Goal: Transaction & Acquisition: Purchase product/service

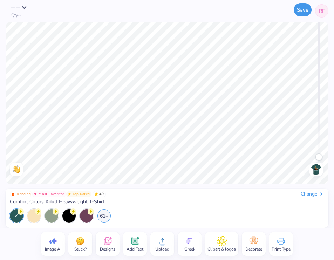
click at [302, 12] on button "Save" at bounding box center [302, 9] width 18 height 13
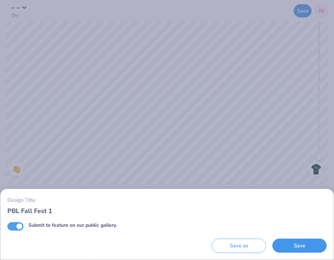
click at [293, 243] on button "Save" at bounding box center [299, 245] width 54 height 14
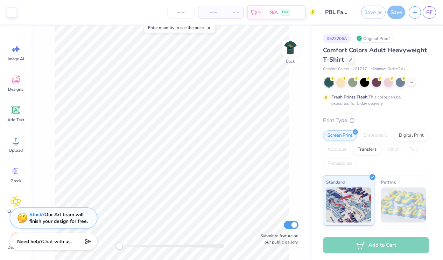
click at [212, 14] on span "– –" at bounding box center [210, 12] width 14 height 7
click at [182, 11] on input "number" at bounding box center [180, 12] width 27 height 13
click at [185, 14] on input "number" at bounding box center [180, 12] width 27 height 13
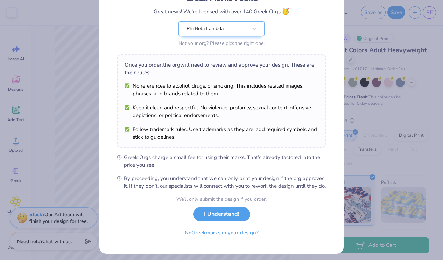
scroll to position [68, 0]
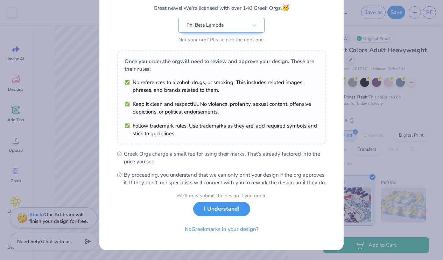
click at [236, 208] on button "I Understand!" at bounding box center [221, 209] width 57 height 14
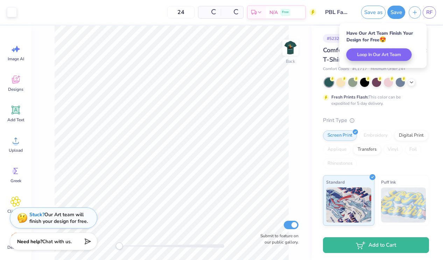
scroll to position [0, 0]
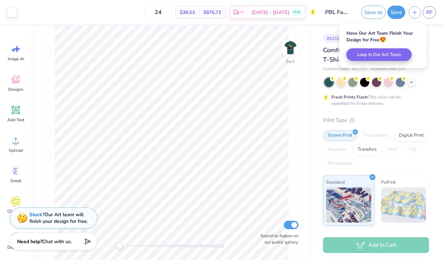
click at [333, 35] on div "Have Our Art Team Finish Your Design for Free 😍 Loop In Our Art Team" at bounding box center [383, 45] width 92 height 49
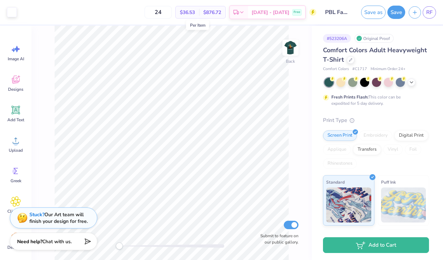
click at [195, 12] on span "$36.53" at bounding box center [187, 12] width 15 height 7
click at [289, 47] on img at bounding box center [291, 48] width 28 height 28
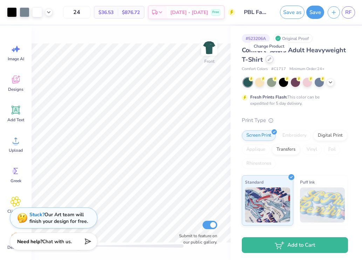
click at [267, 61] on icon at bounding box center [269, 59] width 4 height 4
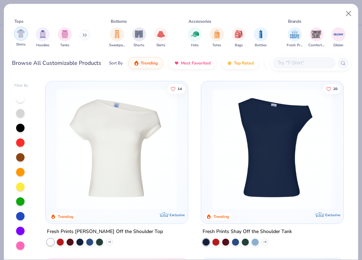
click at [25, 36] on div "filter for Shirts" at bounding box center [21, 34] width 14 height 14
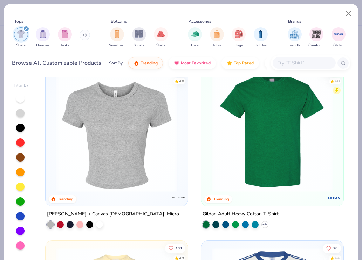
scroll to position [195, 0]
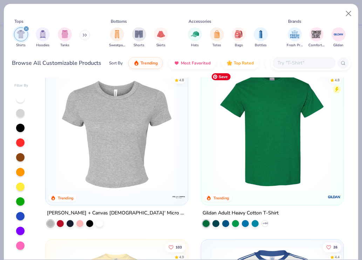
click at [277, 150] on img at bounding box center [272, 130] width 128 height 121
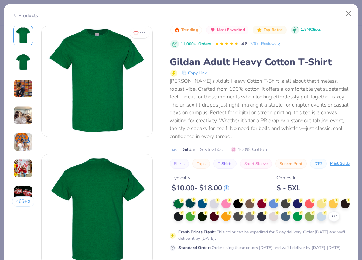
click at [190, 208] on div at bounding box center [190, 202] width 9 height 9
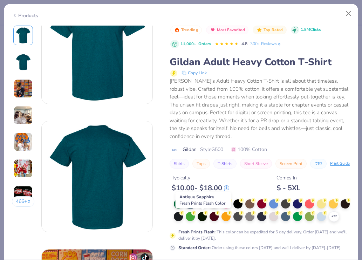
scroll to position [34, 0]
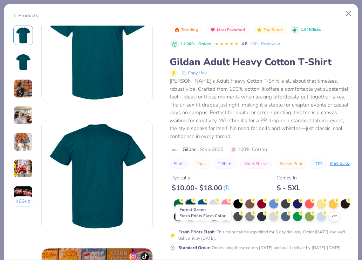
click at [205, 214] on icon at bounding box center [205, 212] width 2 height 4
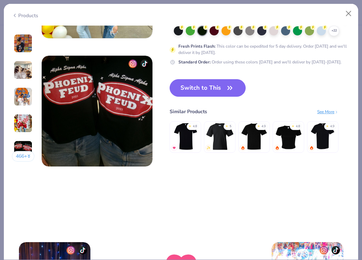
scroll to position [735, 0]
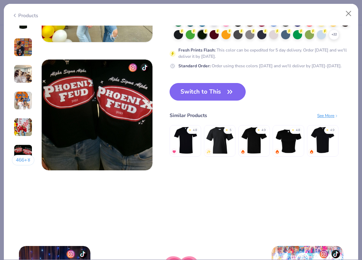
click at [221, 89] on button "Switch to This" at bounding box center [207, 92] width 76 height 18
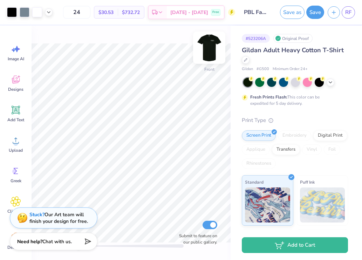
click at [211, 52] on img at bounding box center [209, 48] width 28 height 28
click at [210, 50] on img at bounding box center [209, 48] width 28 height 28
click at [90, 12] on input "24" at bounding box center [76, 12] width 27 height 13
type input "2"
click at [89, 10] on input "30" at bounding box center [76, 12] width 27 height 13
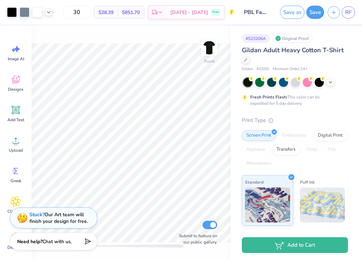
type input "3"
type input "1"
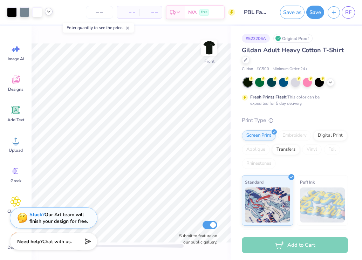
click at [48, 11] on icon at bounding box center [49, 12] width 6 height 6
click at [50, 12] on icon at bounding box center [49, 12] width 6 height 6
click at [326, 102] on div "Fresh Prints Flash: This color can be expedited for 5 day delivery." at bounding box center [293, 100] width 86 height 13
click at [49, 215] on div "Stuck? Our Art team will finish your design for free." at bounding box center [58, 216] width 58 height 13
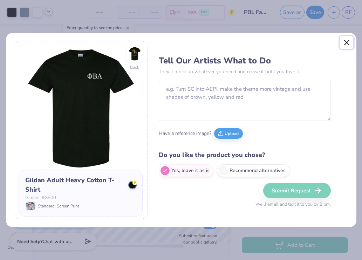
click at [333, 40] on button "Close" at bounding box center [346, 42] width 13 height 13
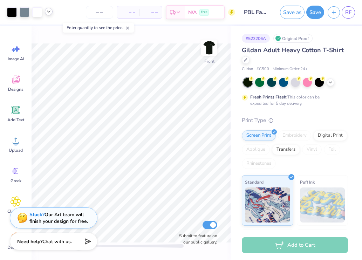
click at [129, 27] on icon at bounding box center [127, 28] width 5 height 5
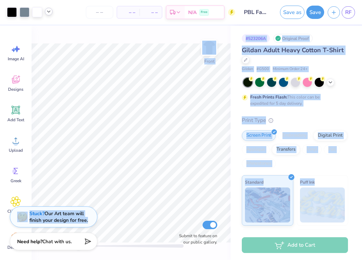
click at [46, 190] on div "Art colors – – Per Item – – Total Est. Delivery N/A Free Design Title PBL Fall …" at bounding box center [181, 130] width 362 height 260
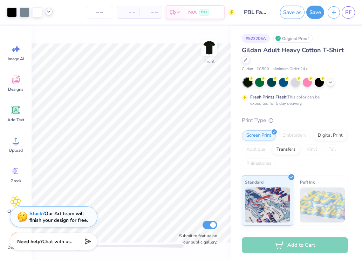
click at [76, 213] on div "Stuck? Our Art team will finish your design for free." at bounding box center [58, 216] width 58 height 13
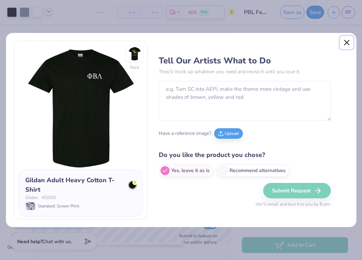
click at [333, 39] on button "Close" at bounding box center [346, 42] width 13 height 13
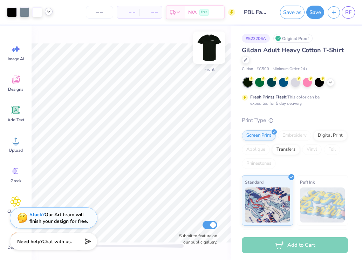
click at [208, 50] on img at bounding box center [209, 48] width 28 height 28
click at [319, 123] on div "Print Type" at bounding box center [295, 120] width 106 height 8
